Goal: Check status: Check status

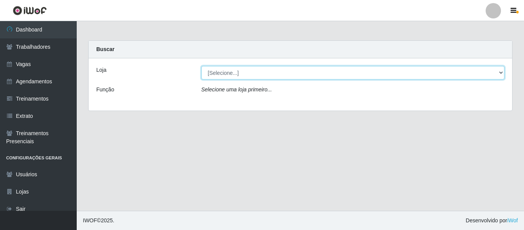
click at [243, 71] on select "[Selecione...] Varejão Supermercados" at bounding box center [352, 72] width 303 height 13
select select "237"
click at [201, 66] on select "[Selecione...] Varejão Supermercados" at bounding box center [352, 72] width 303 height 13
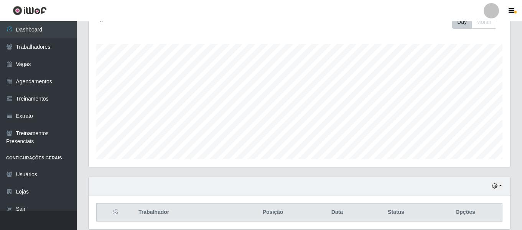
scroll to position [143, 0]
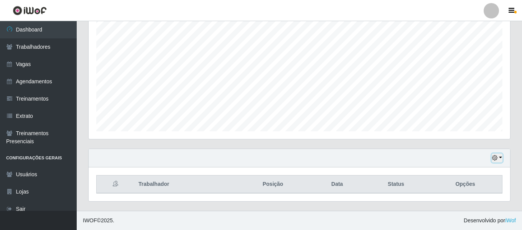
click at [501, 158] on button "button" at bounding box center [496, 157] width 11 height 9
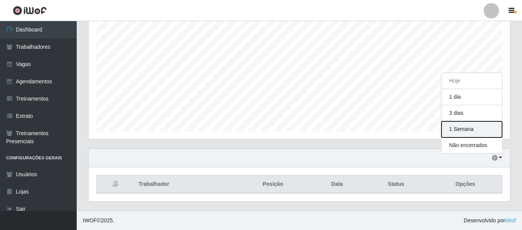
click at [464, 131] on button "1 Semana" at bounding box center [471, 129] width 61 height 16
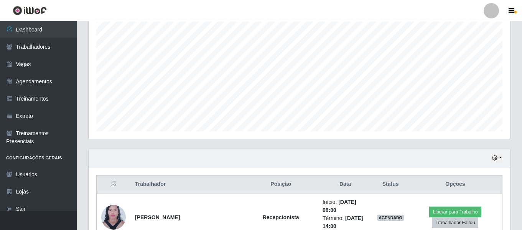
scroll to position [296, 0]
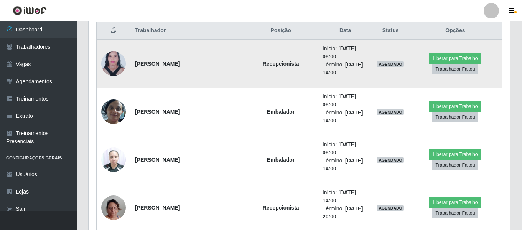
click at [112, 61] on img at bounding box center [113, 63] width 25 height 33
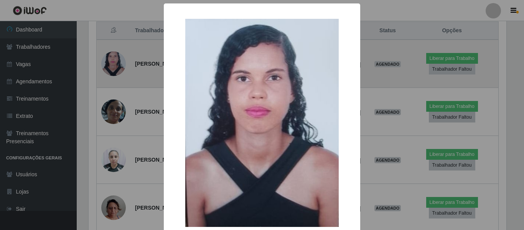
click at [112, 61] on div "× OK Cancel" at bounding box center [262, 115] width 524 height 230
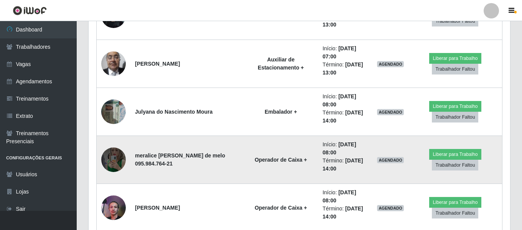
scroll to position [909, 0]
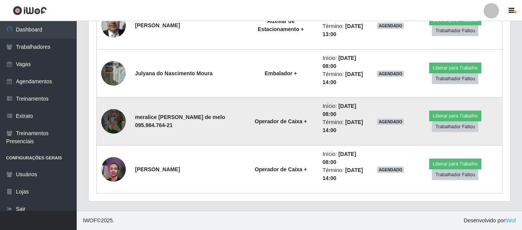
click at [116, 121] on img at bounding box center [113, 121] width 25 height 54
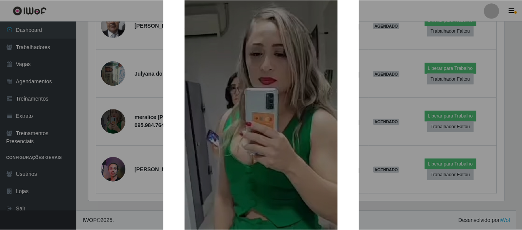
scroll to position [178, 0]
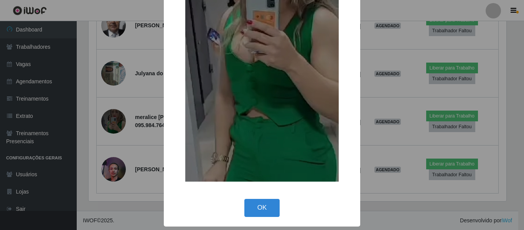
drag, startPoint x: 272, startPoint y: 214, endPoint x: 253, endPoint y: 209, distance: 19.8
click at [264, 212] on button "OK" at bounding box center [262, 208] width 36 height 18
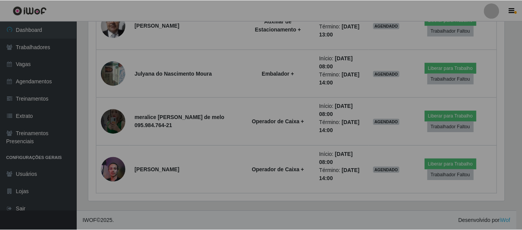
scroll to position [159, 421]
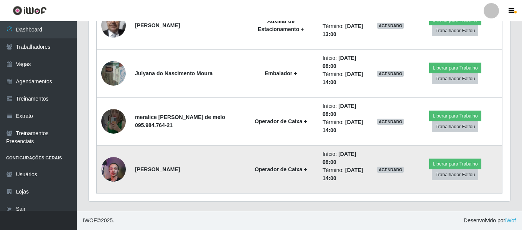
click at [111, 170] on img at bounding box center [113, 169] width 25 height 33
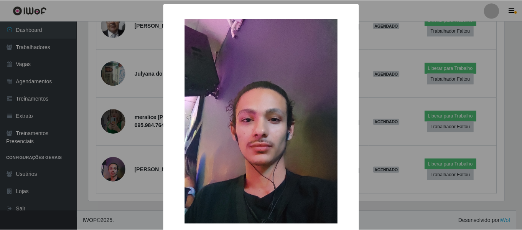
scroll to position [38, 0]
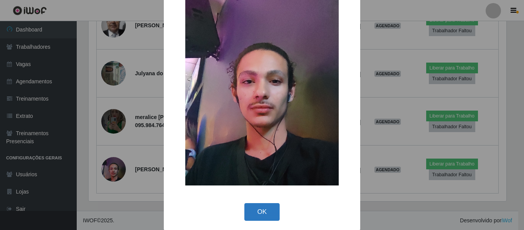
click at [257, 203] on button "OK" at bounding box center [262, 212] width 36 height 18
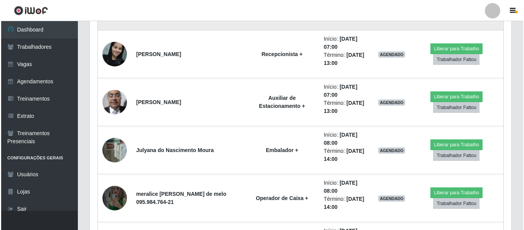
scroll to position [756, 0]
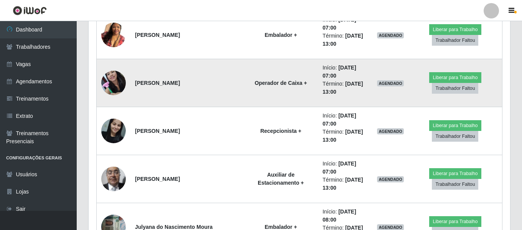
click at [112, 83] on img at bounding box center [113, 82] width 25 height 33
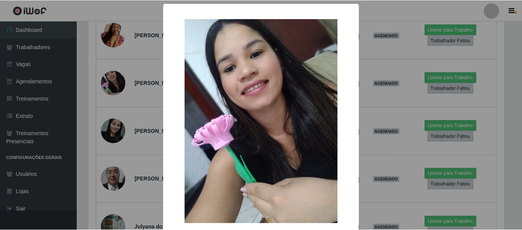
scroll to position [42, 0]
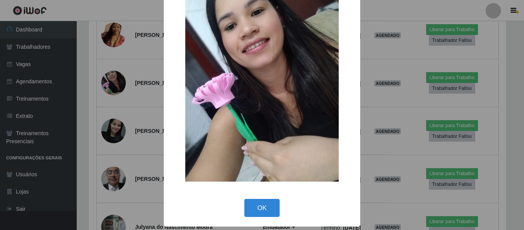
click at [243, 195] on div "× OK Cancel" at bounding box center [262, 94] width 196 height 265
click at [256, 207] on button "OK" at bounding box center [262, 208] width 36 height 18
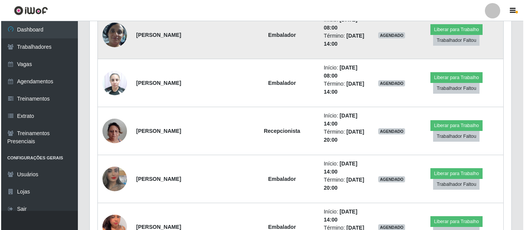
scroll to position [258, 0]
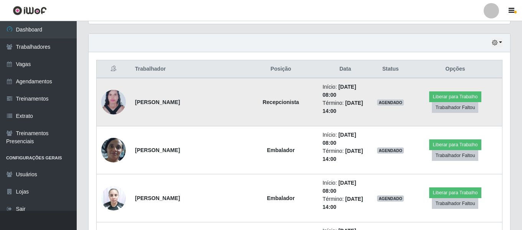
click at [108, 103] on img at bounding box center [113, 101] width 25 height 33
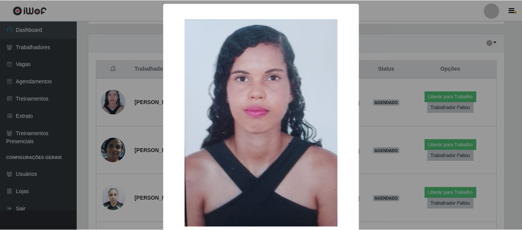
scroll to position [38, 0]
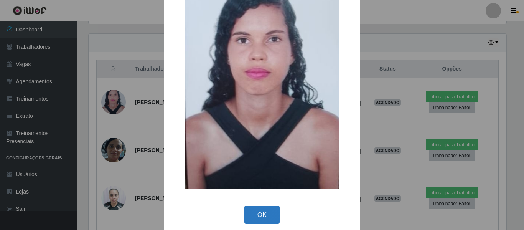
click at [260, 217] on button "OK" at bounding box center [262, 214] width 36 height 18
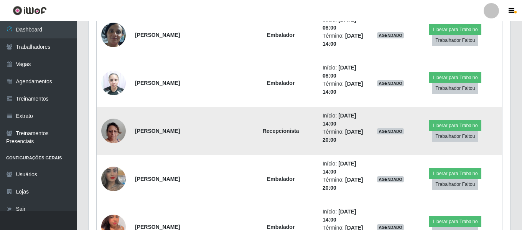
scroll to position [411, 0]
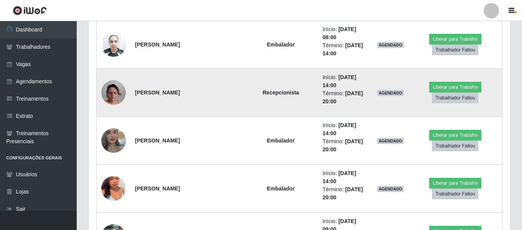
click at [113, 88] on img at bounding box center [113, 93] width 25 height 44
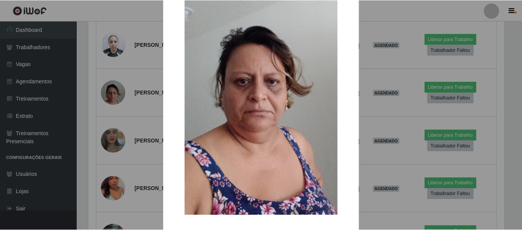
scroll to position [110, 0]
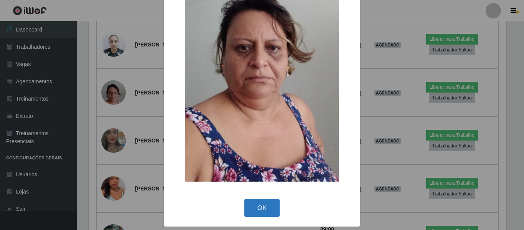
click at [268, 213] on button "OK" at bounding box center [262, 208] width 36 height 18
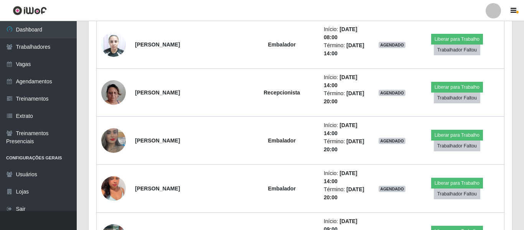
scroll to position [159, 421]
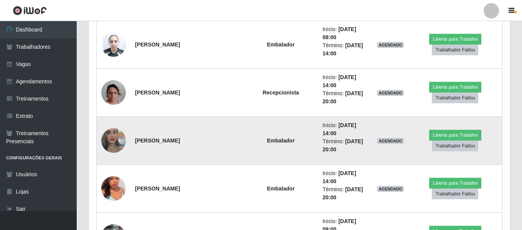
click at [114, 145] on img at bounding box center [113, 140] width 25 height 44
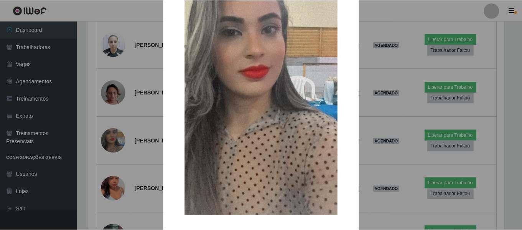
scroll to position [110, 0]
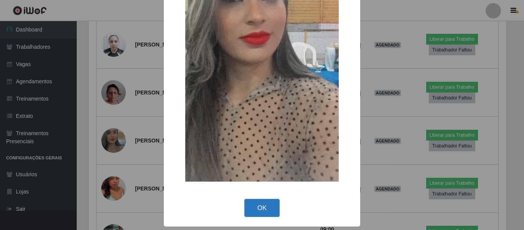
click at [255, 204] on button "OK" at bounding box center [262, 208] width 36 height 18
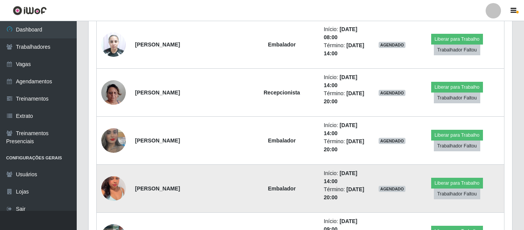
scroll to position [159, 421]
click at [111, 193] on img at bounding box center [113, 188] width 25 height 44
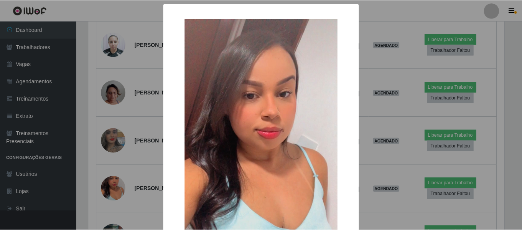
scroll to position [110, 0]
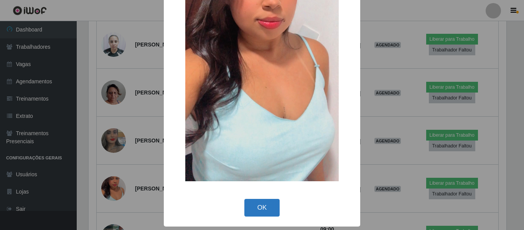
click at [256, 209] on button "OK" at bounding box center [262, 208] width 36 height 18
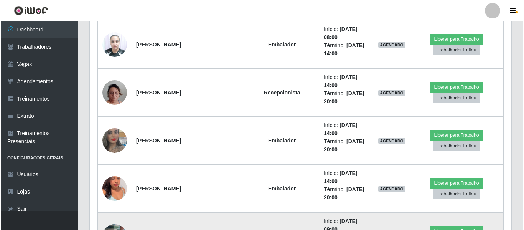
scroll to position [526, 0]
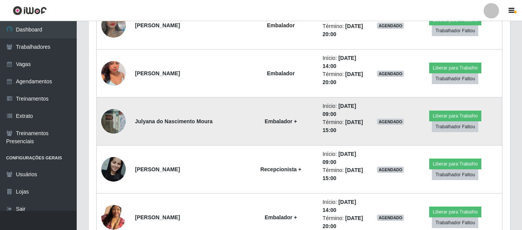
click at [111, 121] on img at bounding box center [113, 121] width 25 height 33
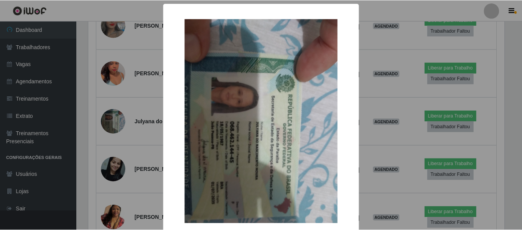
scroll to position [38, 0]
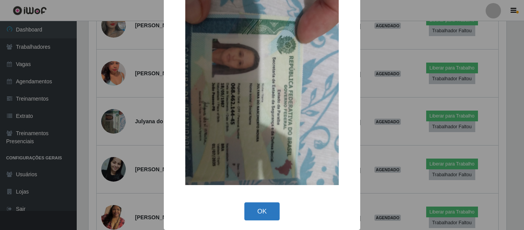
click at [260, 207] on button "OK" at bounding box center [262, 211] width 36 height 18
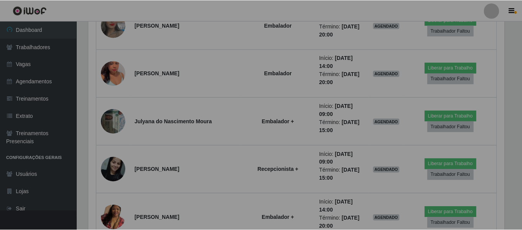
scroll to position [159, 421]
